Goal: Information Seeking & Learning: Learn about a topic

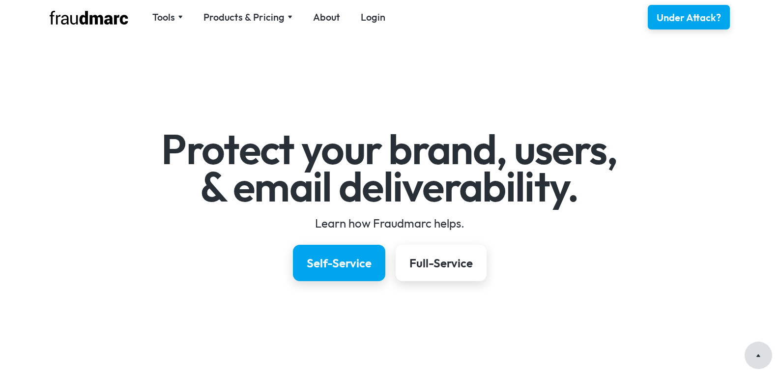
scroll to position [1380, 0]
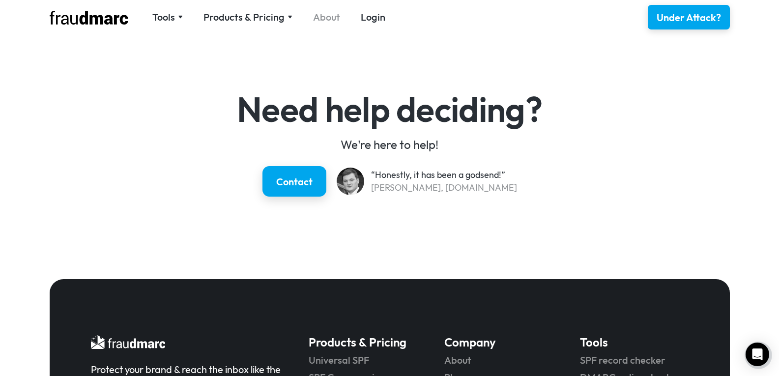
click at [338, 12] on link "About" at bounding box center [326, 17] width 27 height 14
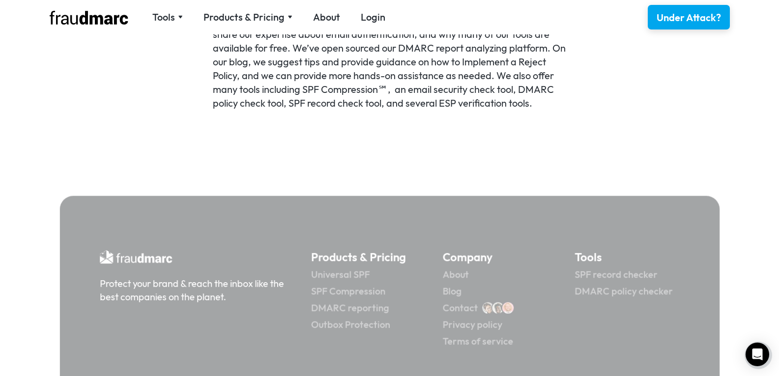
scroll to position [786, 0]
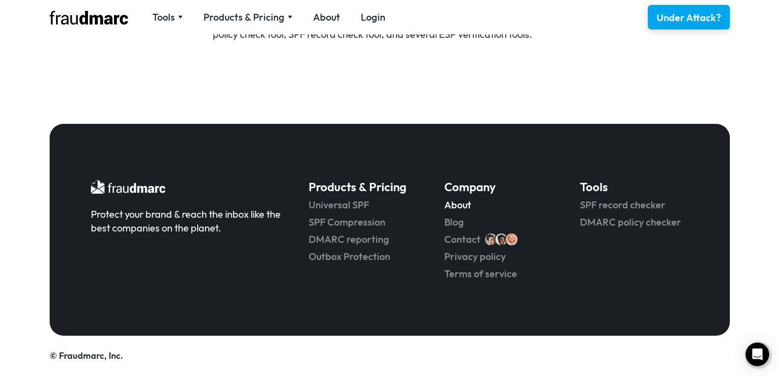
click at [460, 206] on link "About" at bounding box center [498, 205] width 108 height 14
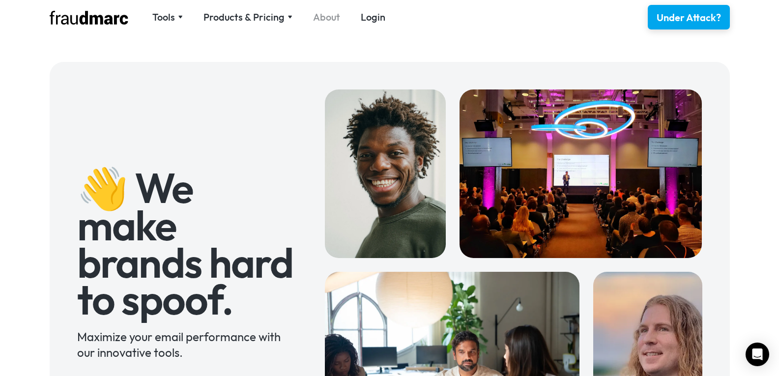
click at [324, 20] on link "About" at bounding box center [326, 17] width 27 height 14
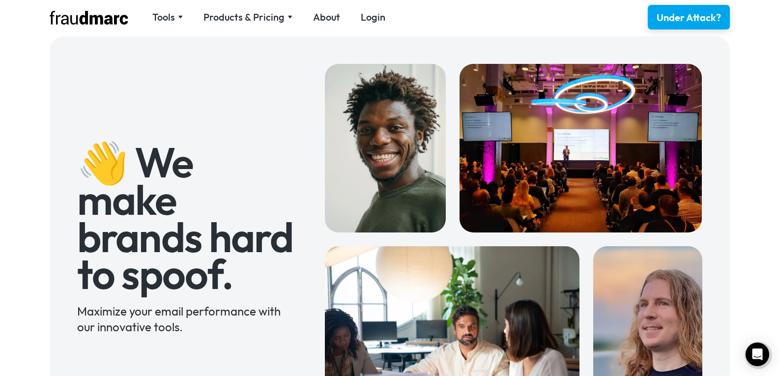
scroll to position [49, 0]
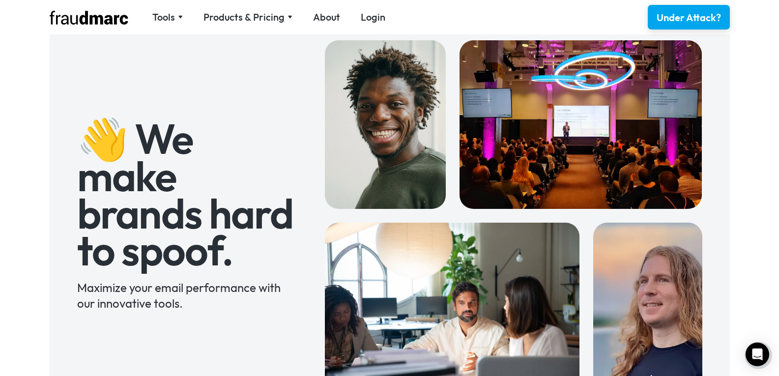
click at [88, 13] on img at bounding box center [89, 18] width 79 height 14
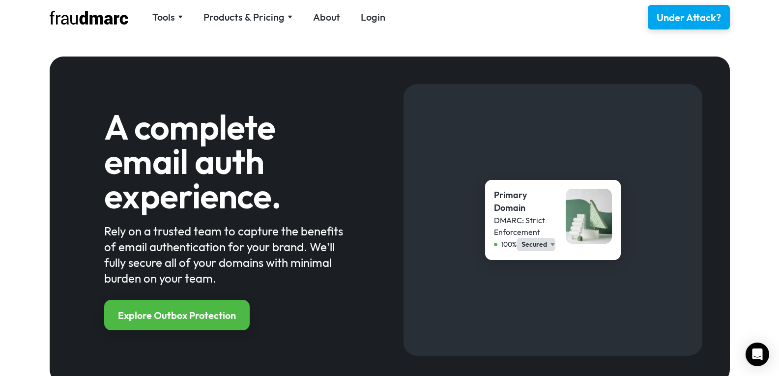
scroll to position [983, 0]
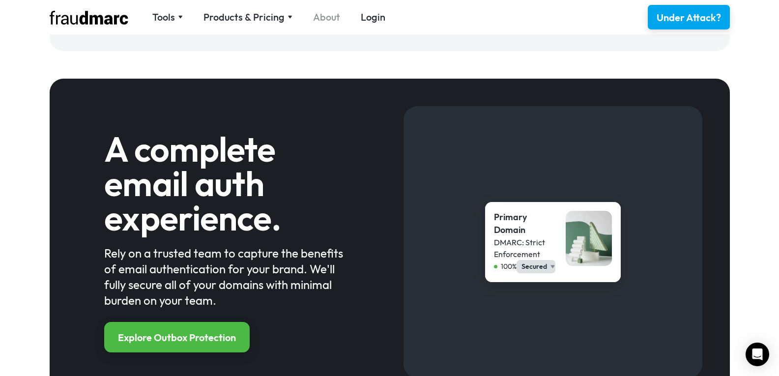
click at [325, 17] on link "About" at bounding box center [326, 17] width 27 height 14
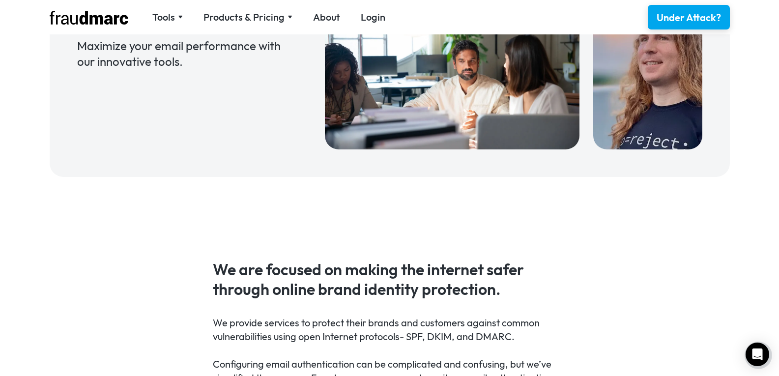
scroll to position [344, 0]
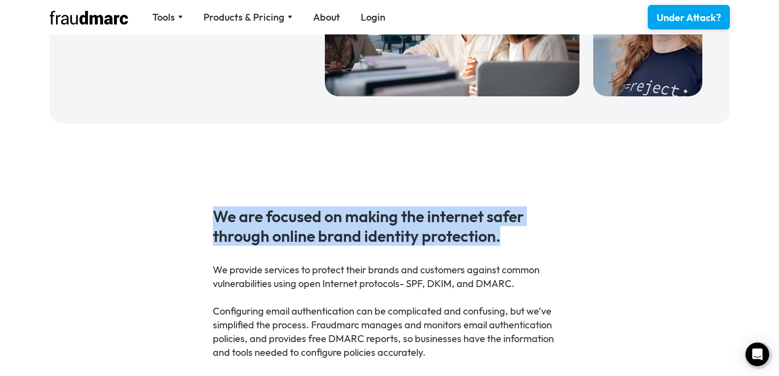
copy h4 "We are focused on making the internet safer through online brand identity prote…"
drag, startPoint x: 215, startPoint y: 212, endPoint x: 503, endPoint y: 232, distance: 288.3
click at [503, 232] on h4 "We are focused on making the internet safer through online brand identity prote…" at bounding box center [389, 225] width 353 height 39
click at [74, 20] on img at bounding box center [89, 18] width 79 height 14
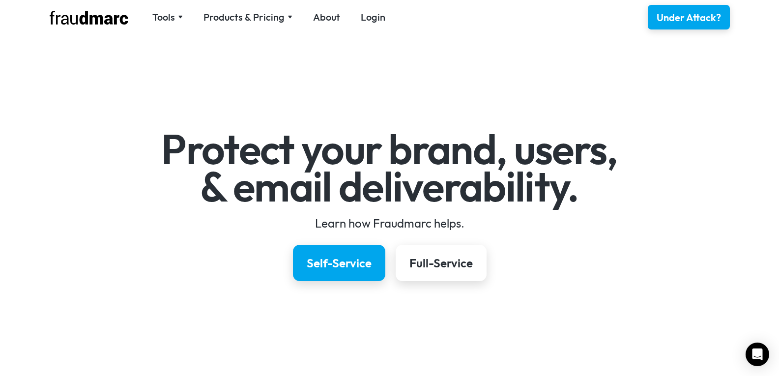
drag, startPoint x: 356, startPoint y: 111, endPoint x: 349, endPoint y: 109, distance: 7.0
click at [356, 111] on div "Protect your brand, users, & email deliverability. Learn how Fraudmarc helps. S…" at bounding box center [389, 204] width 779 height 312
click at [331, 15] on link "About" at bounding box center [326, 17] width 27 height 14
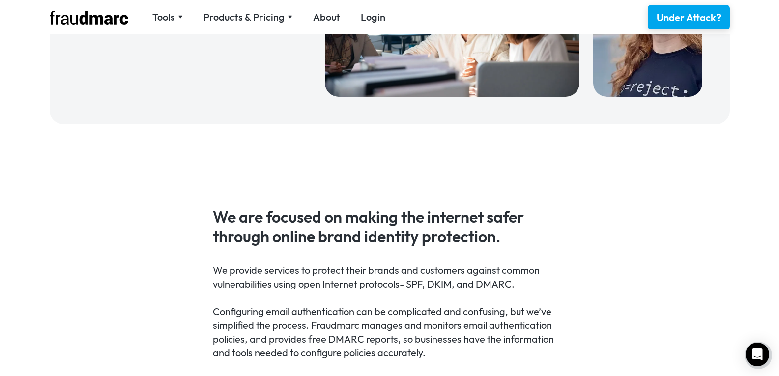
scroll to position [344, 0]
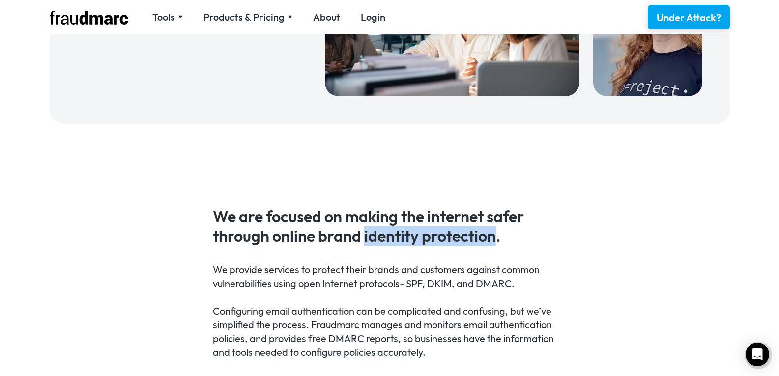
drag, startPoint x: 364, startPoint y: 238, endPoint x: 494, endPoint y: 241, distance: 129.8
click at [494, 241] on h4 "We are focused on making the internet safer through online brand identity prote…" at bounding box center [389, 225] width 353 height 39
copy h4 "identity protection"
